Goal: Information Seeking & Learning: Find specific page/section

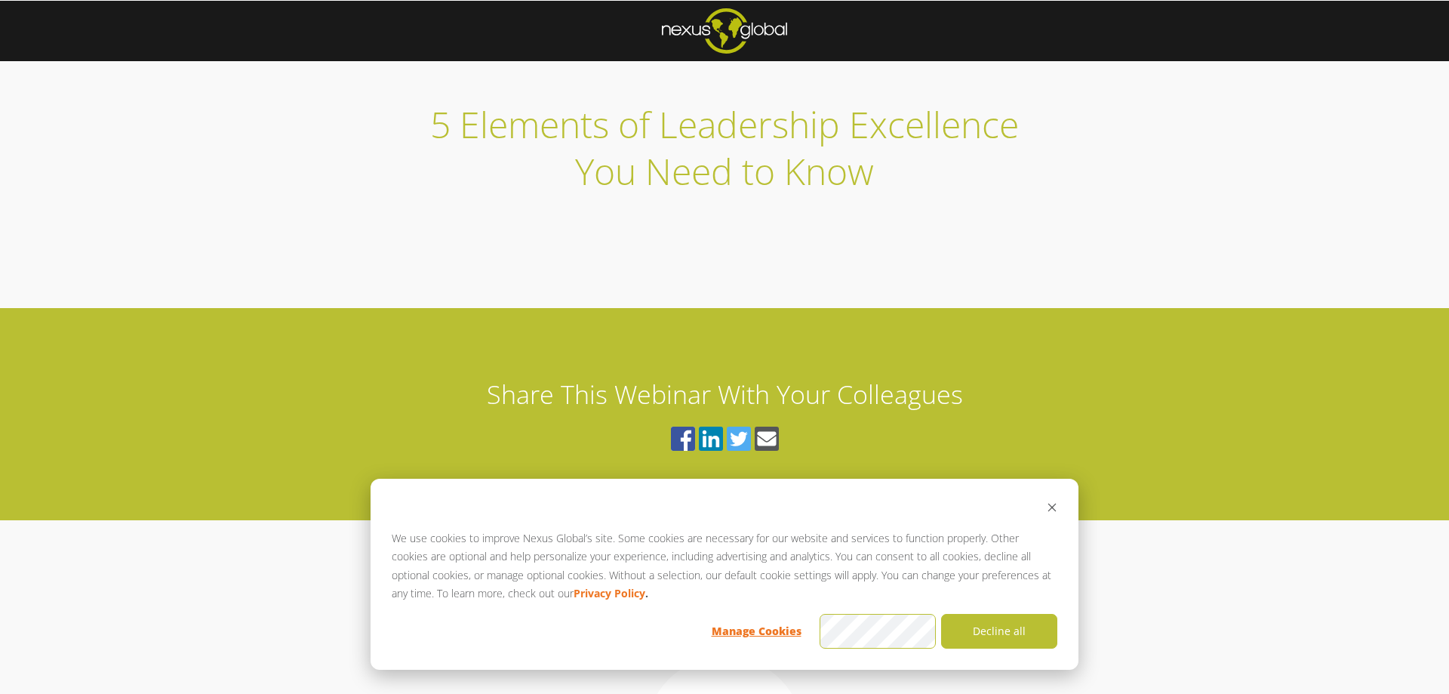
drag, startPoint x: 1184, startPoint y: 132, endPoint x: 1190, endPoint y: 147, distance: 16.3
click at [1183, 132] on div "5 Elements of Leadership Excellence You Need to Know" at bounding box center [724, 148] width 1449 height 146
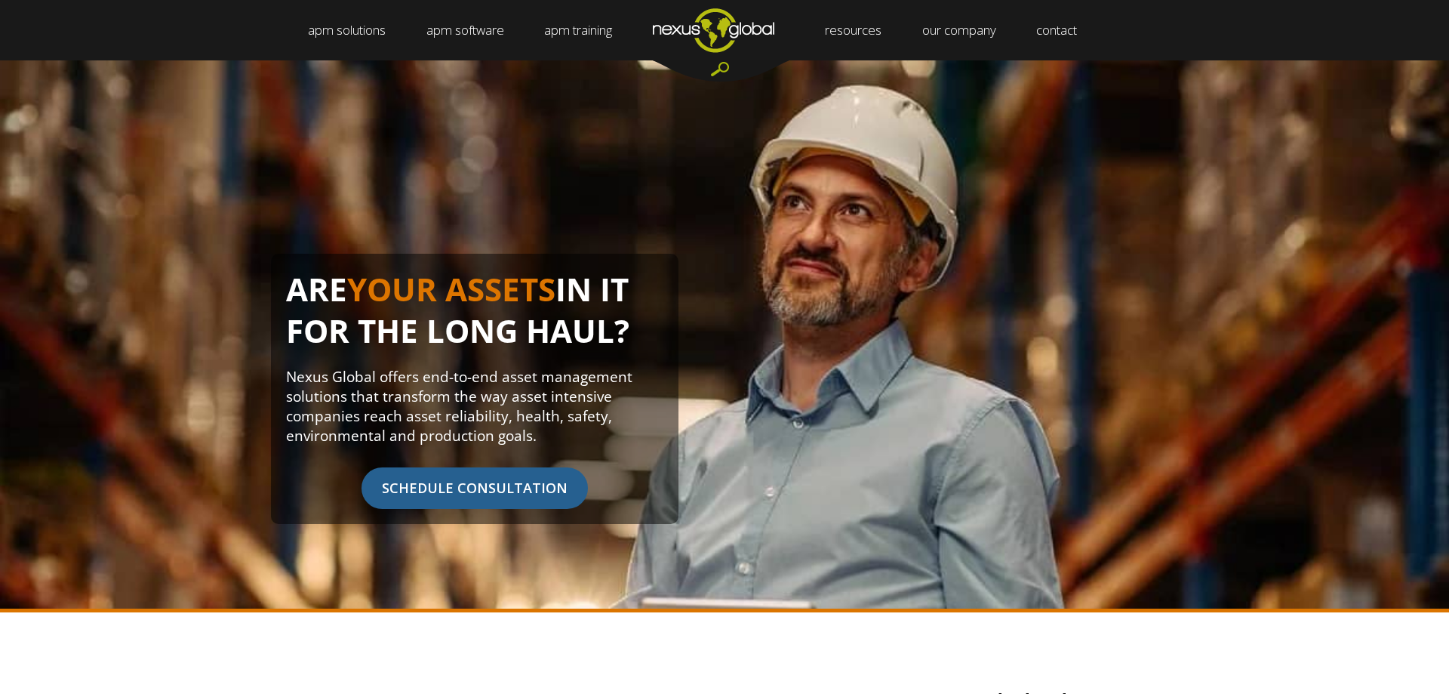
click at [719, 64] on div at bounding box center [721, 70] width 136 height 21
click at [723, 70] on div at bounding box center [721, 70] width 136 height 21
click at [724, 66] on div at bounding box center [721, 70] width 136 height 21
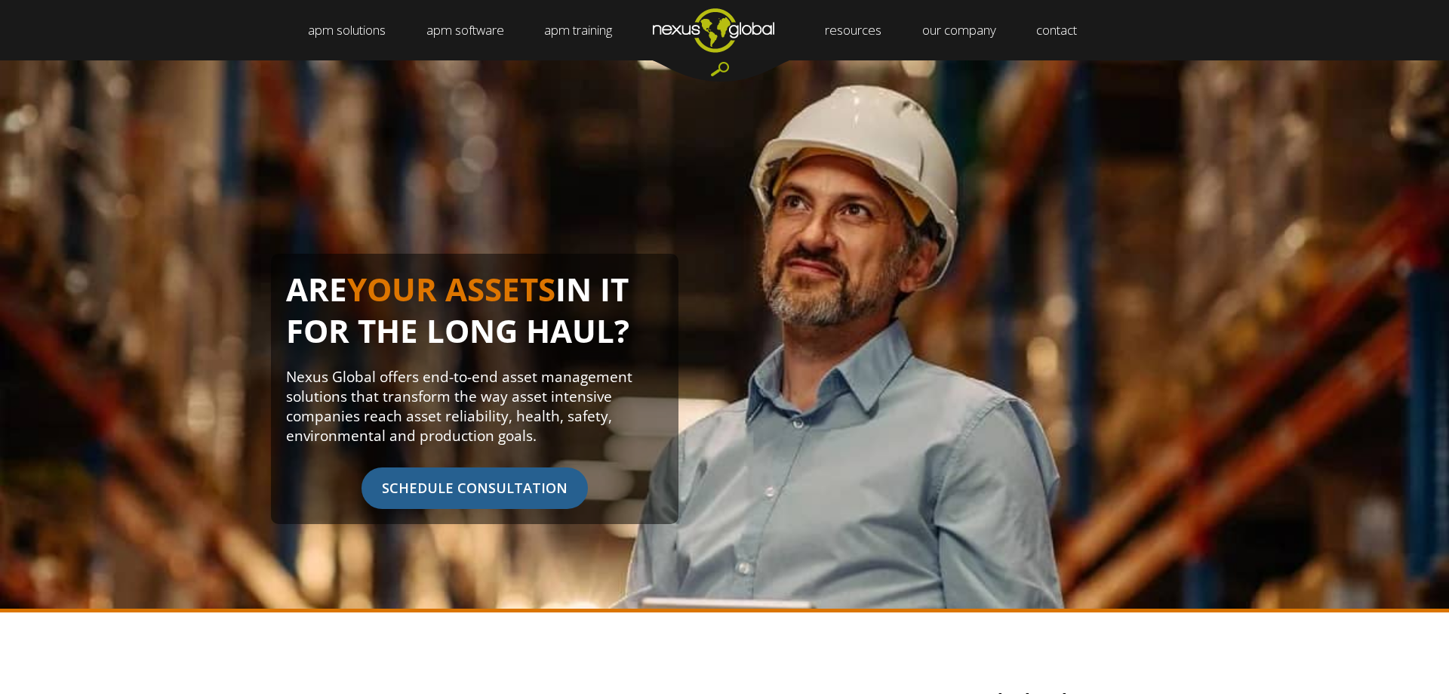
click at [724, 66] on div at bounding box center [721, 70] width 136 height 21
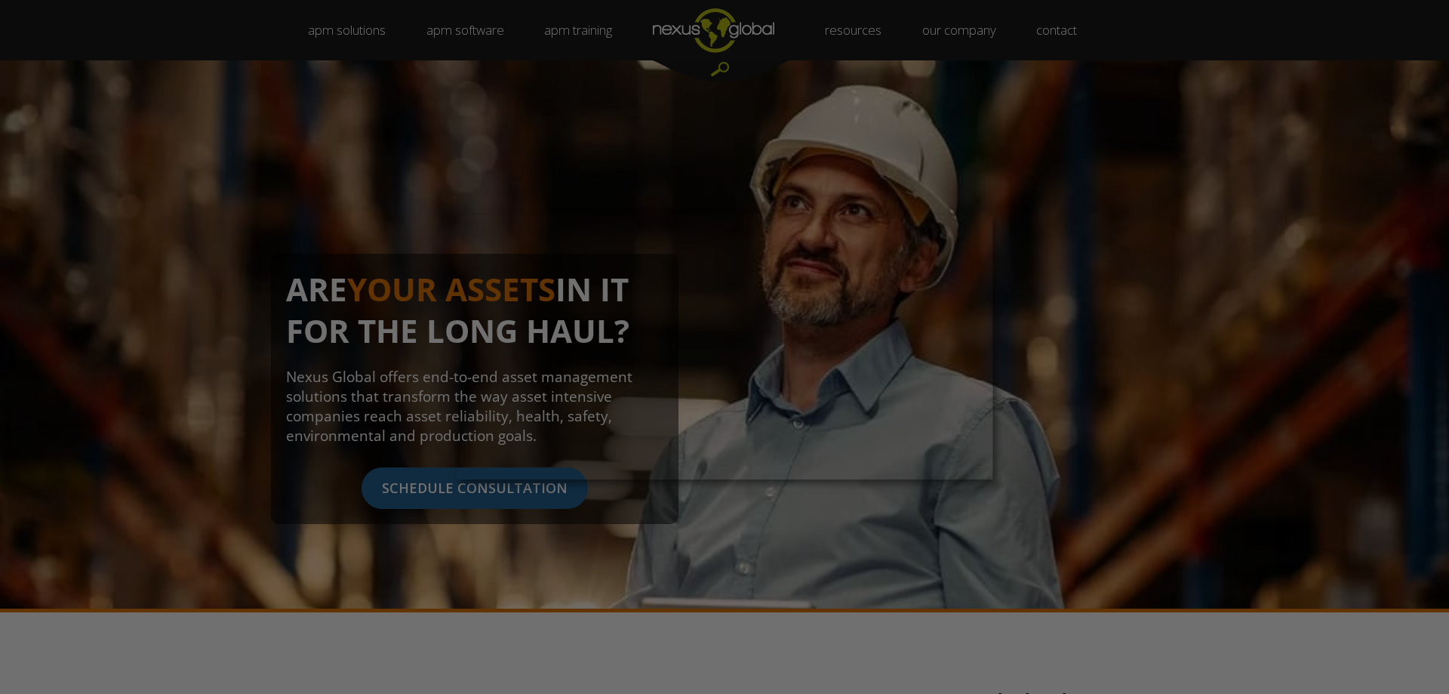
click at [922, 138] on div at bounding box center [732, 350] width 1464 height 700
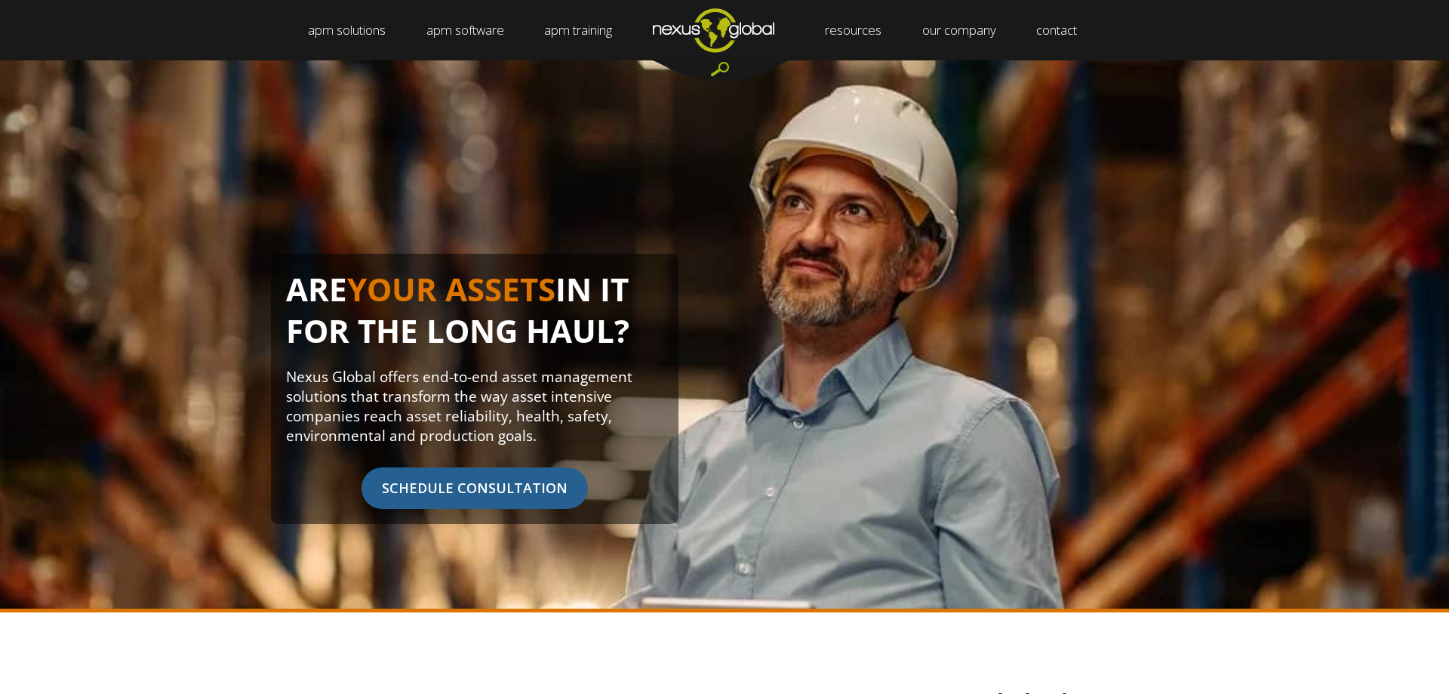
click at [721, 69] on div at bounding box center [721, 70] width 136 height 21
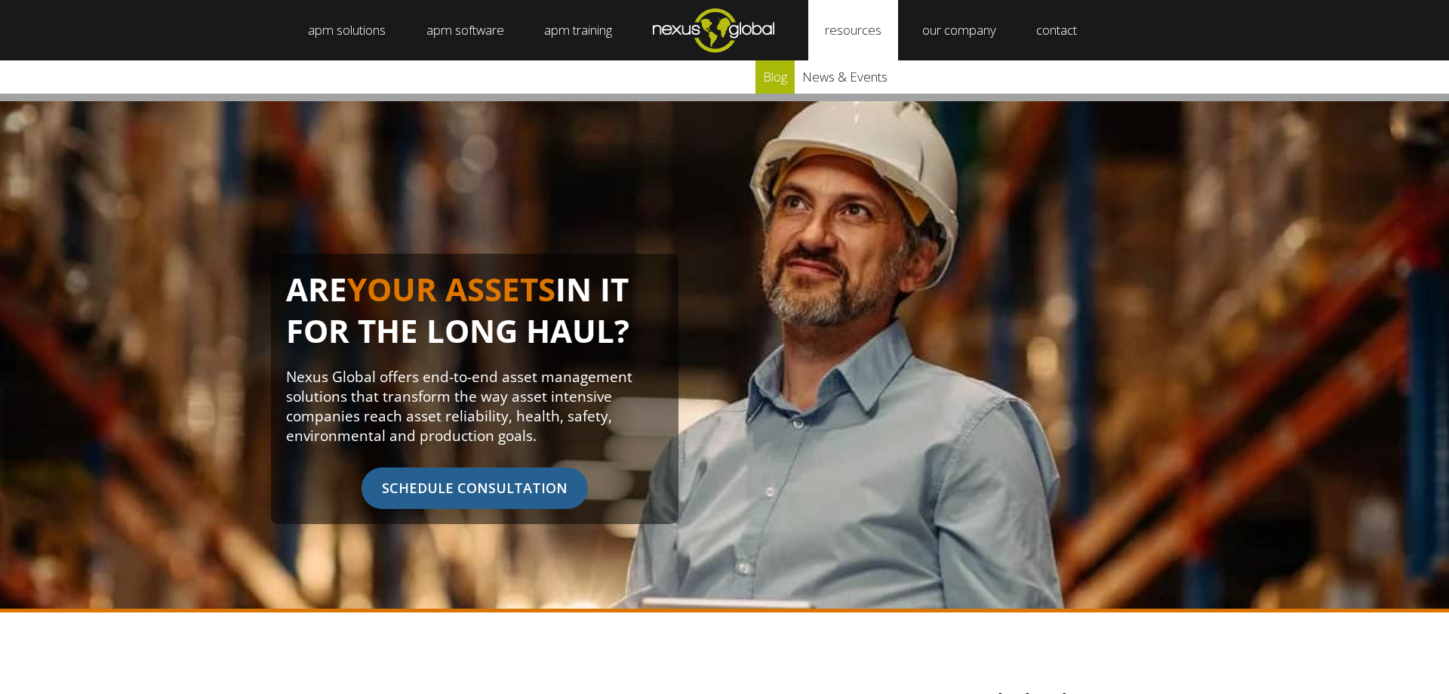
click at [779, 85] on link "blog" at bounding box center [775, 76] width 39 height 33
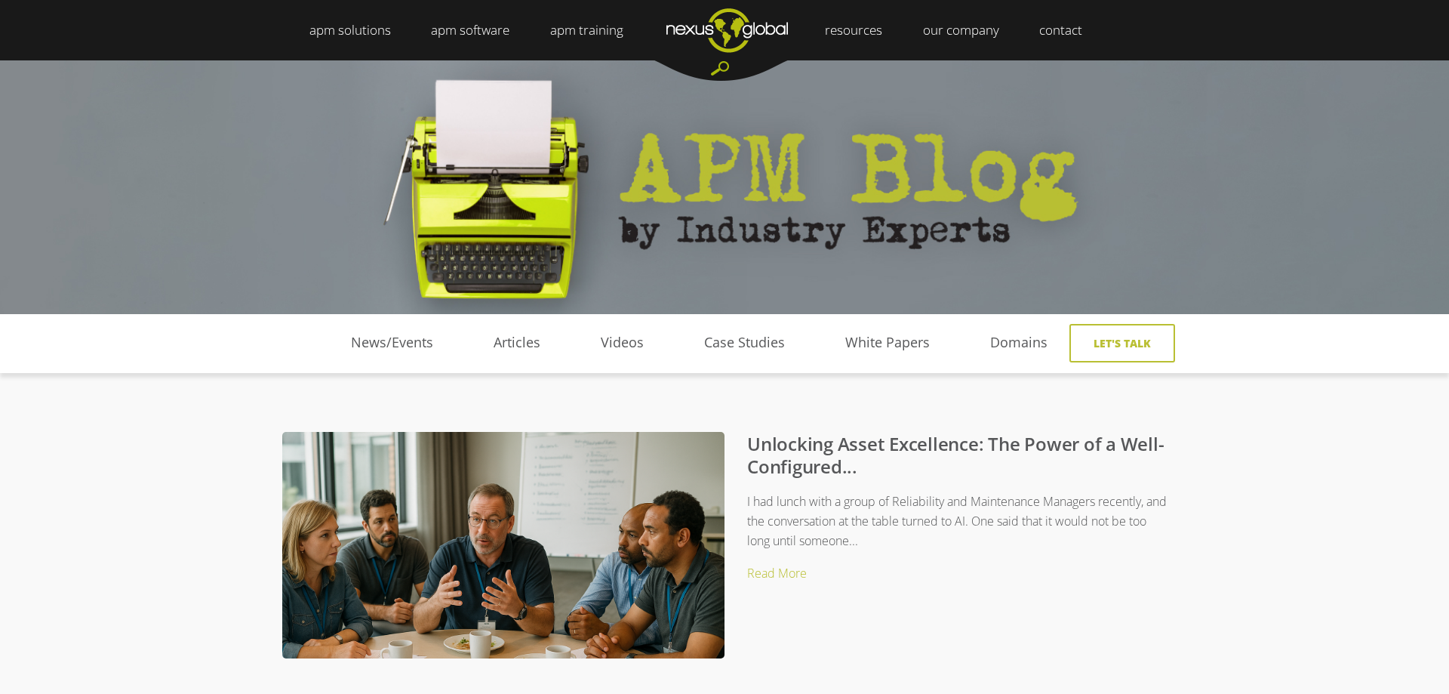
click at [722, 69] on div at bounding box center [721, 70] width 136 height 21
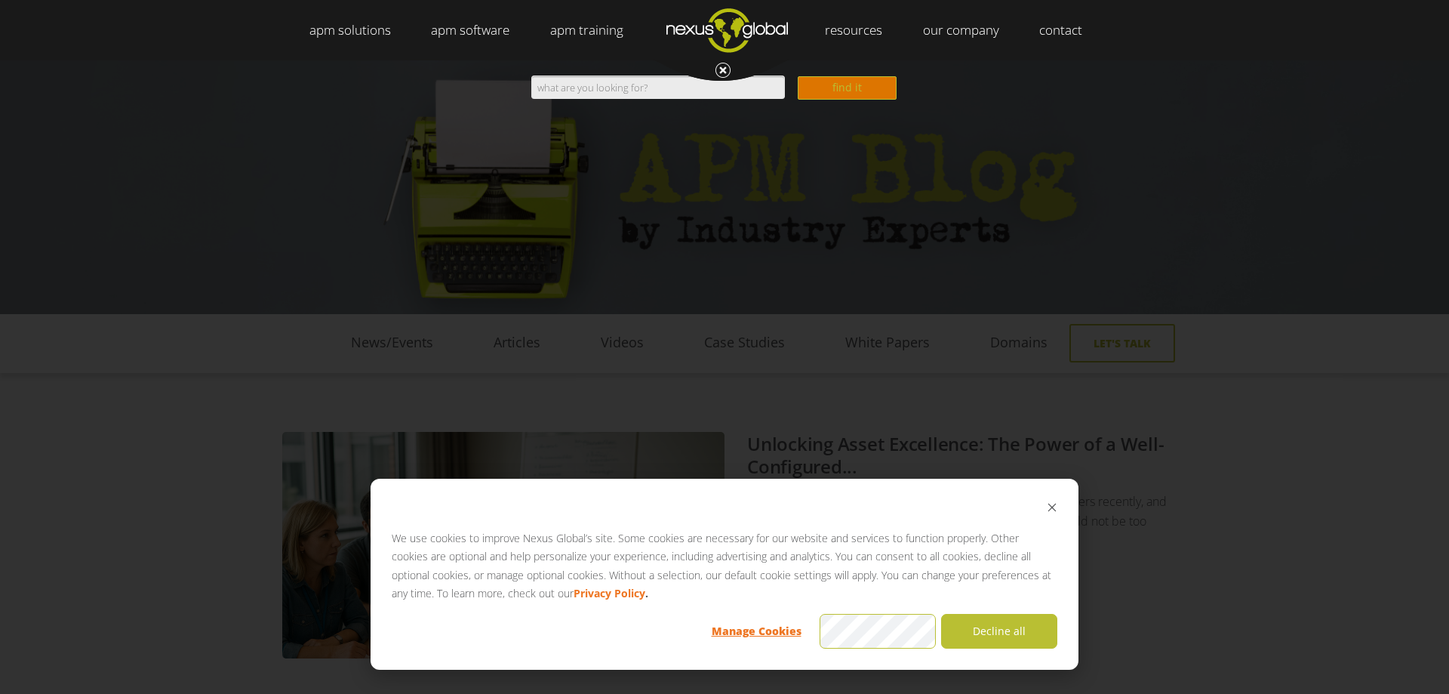
click at [666, 91] on input "Search" at bounding box center [658, 86] width 254 height 23
type input "assets"
click at [798, 76] on input "find it" at bounding box center [847, 87] width 99 height 23
